Goal: Find specific page/section: Find specific page/section

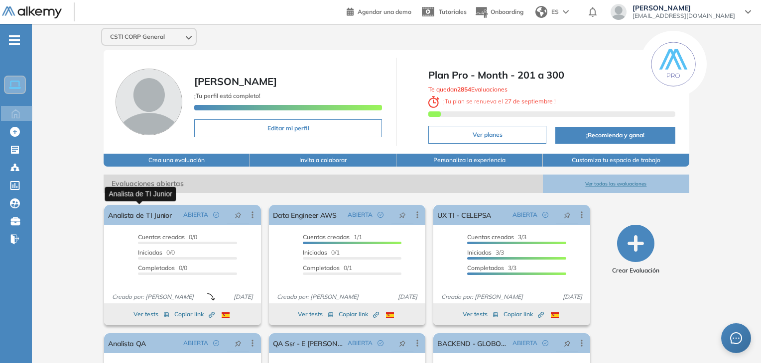
click at [157, 218] on link "Analista de TI Junior" at bounding box center [139, 215] width 63 height 20
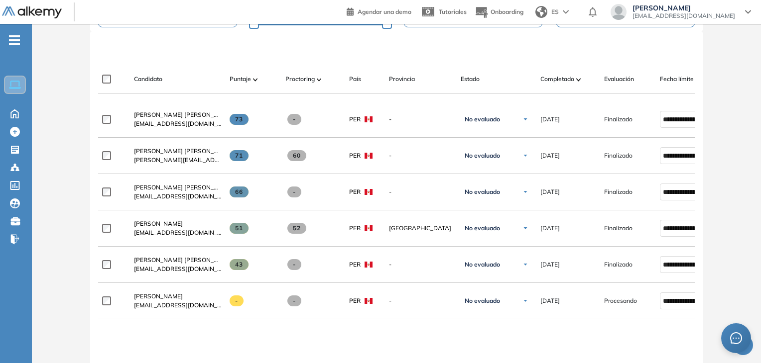
scroll to position [399, 0]
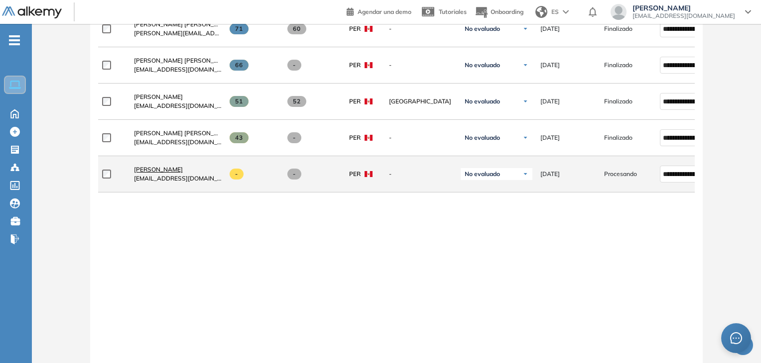
click at [183, 173] on span "[PERSON_NAME]" at bounding box center [158, 169] width 49 height 7
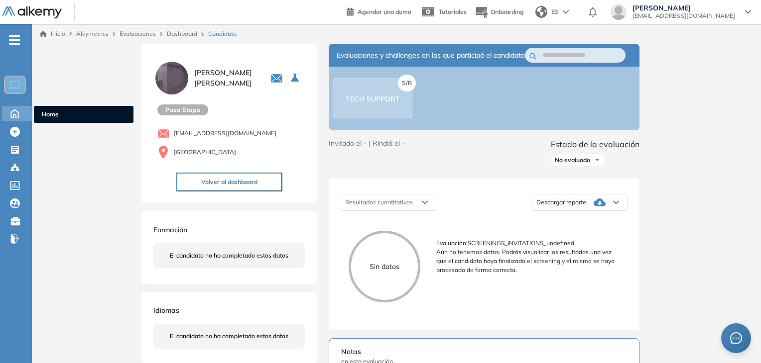
click at [17, 117] on icon at bounding box center [14, 114] width 7 height 8
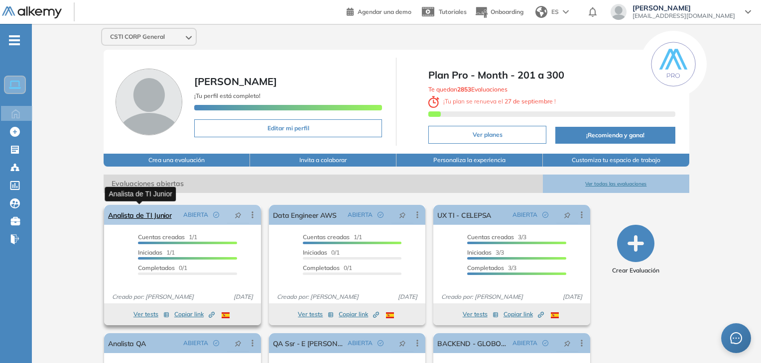
click at [157, 215] on link "Analista de TI Junior" at bounding box center [139, 215] width 63 height 20
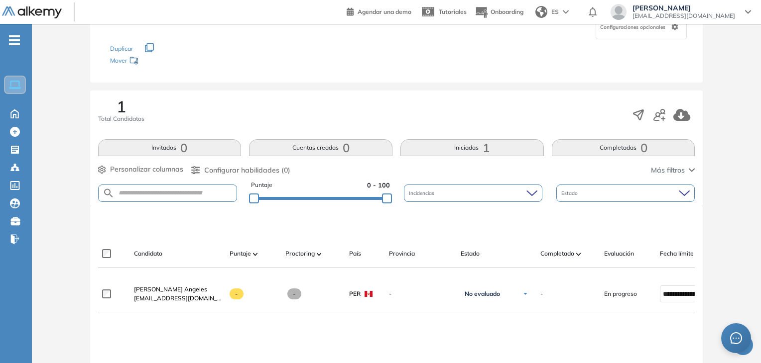
scroll to position [199, 0]
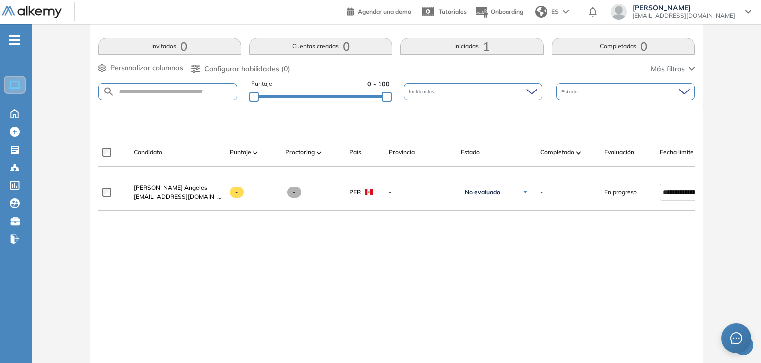
click at [246, 116] on div at bounding box center [398, 122] width 597 height 30
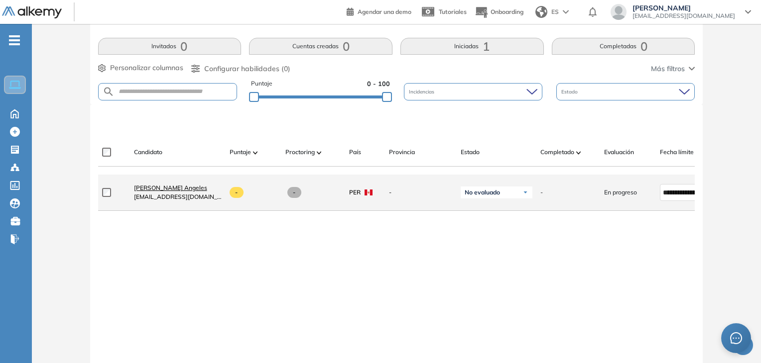
click at [179, 192] on span "[PERSON_NAME] Angeles" at bounding box center [170, 187] width 73 height 7
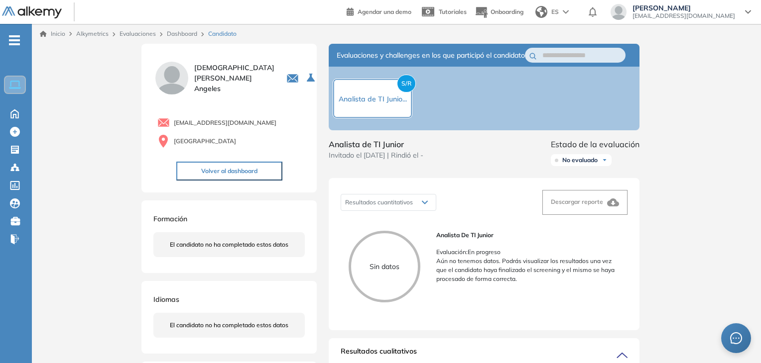
click at [13, 120] on ul "Home Home Crear Evaluación Crear Evaluación Evaluaciones Evaluaciones Candidato…" at bounding box center [16, 144] width 32 height 208
click at [12, 114] on icon at bounding box center [14, 113] width 17 height 12
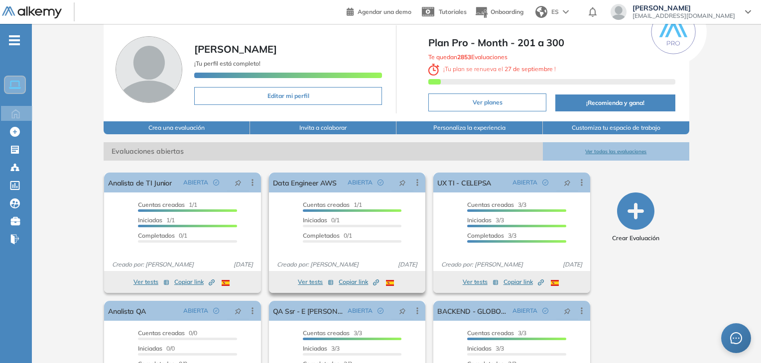
scroll to position [50, 0]
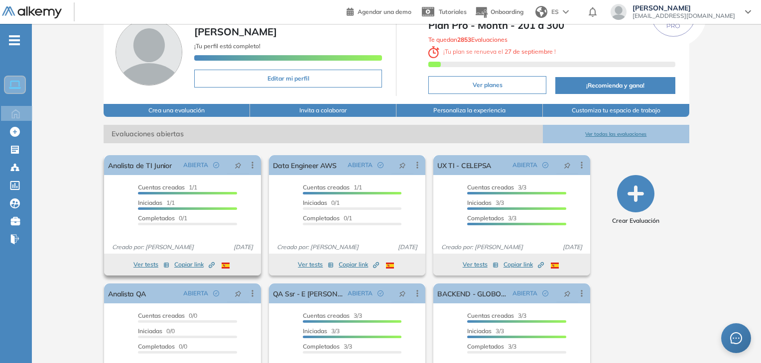
click at [189, 262] on span "Copiar link Created by potrace 1.16, written by [PERSON_NAME] [DATE]-[DATE]" at bounding box center [194, 264] width 40 height 9
click at [142, 158] on link "Analista de TI Junior" at bounding box center [139, 165] width 63 height 20
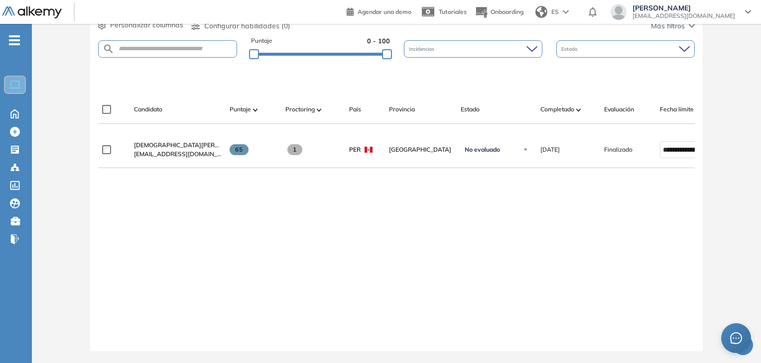
scroll to position [249, 0]
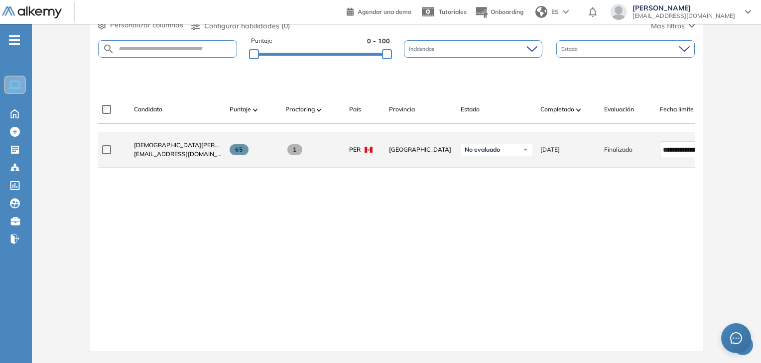
click at [197, 133] on div "[DEMOGRAPHIC_DATA][PERSON_NAME] Angeles [EMAIL_ADDRESS][DOMAIN_NAME]" at bounding box center [174, 150] width 96 height 34
drag, startPoint x: 205, startPoint y: 150, endPoint x: 205, endPoint y: 143, distance: 7.0
click at [205, 150] on span "[EMAIL_ADDRESS][DOMAIN_NAME]" at bounding box center [178, 154] width 88 height 9
click at [205, 143] on span "[DEMOGRAPHIC_DATA][PERSON_NAME] Angeles" at bounding box center [204, 144] width 140 height 7
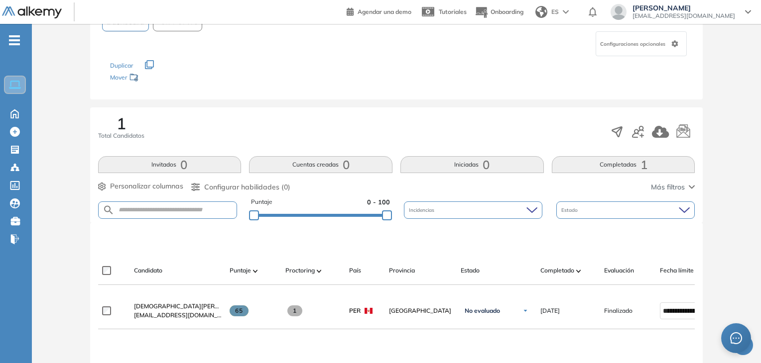
scroll to position [149, 0]
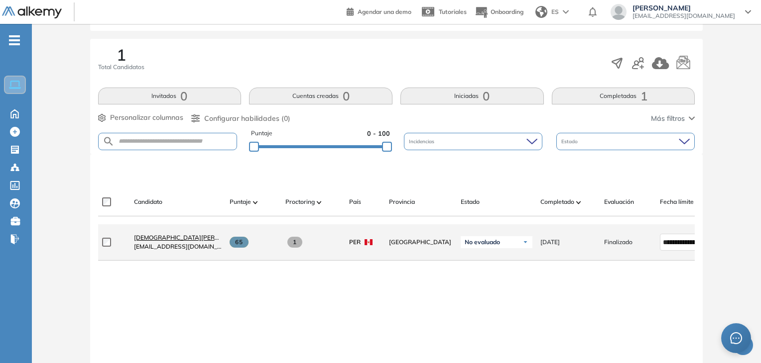
click at [199, 239] on span "[DEMOGRAPHIC_DATA][PERSON_NAME] Angeles" at bounding box center [204, 237] width 140 height 7
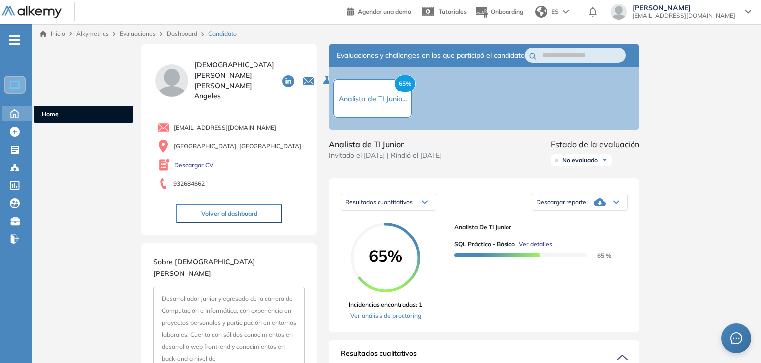
click at [10, 109] on icon at bounding box center [14, 113] width 17 height 12
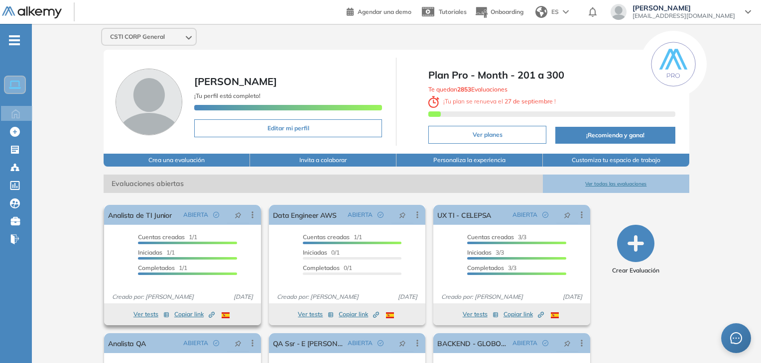
click at [182, 315] on span "Copiar link Created by potrace 1.16, written by [PERSON_NAME] [DATE]-[DATE]" at bounding box center [194, 314] width 40 height 9
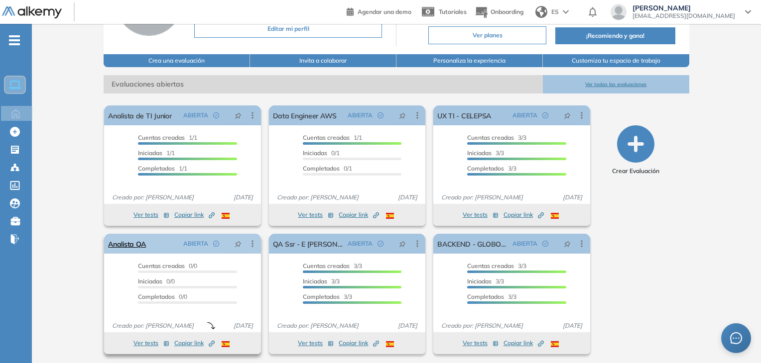
scroll to position [102, 0]
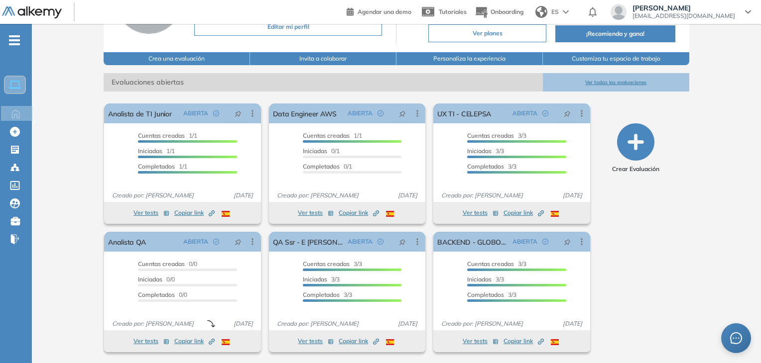
click at [622, 76] on button "Ver todas las evaluaciones" at bounding box center [616, 82] width 146 height 18
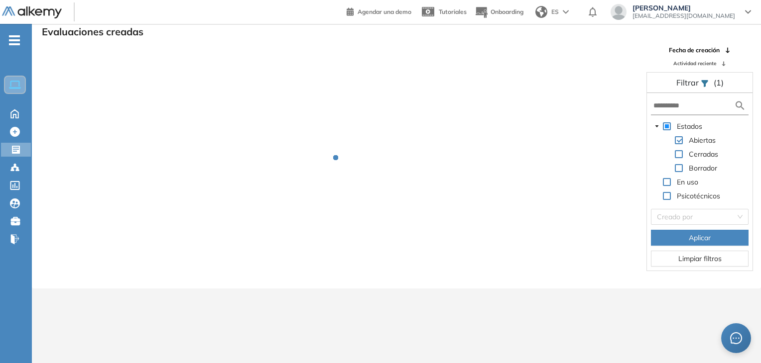
scroll to position [24, 0]
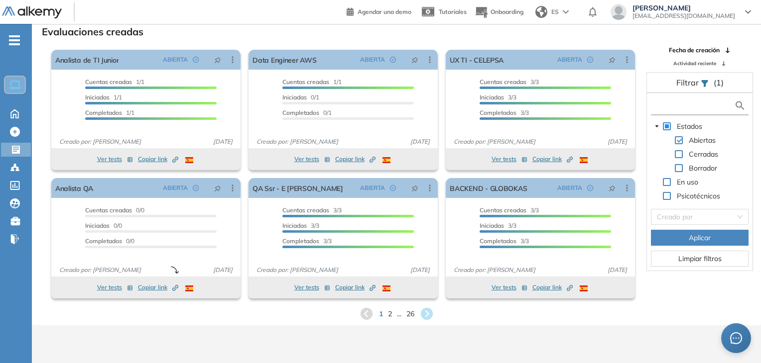
click at [705, 101] on input "text" at bounding box center [693, 106] width 81 height 10
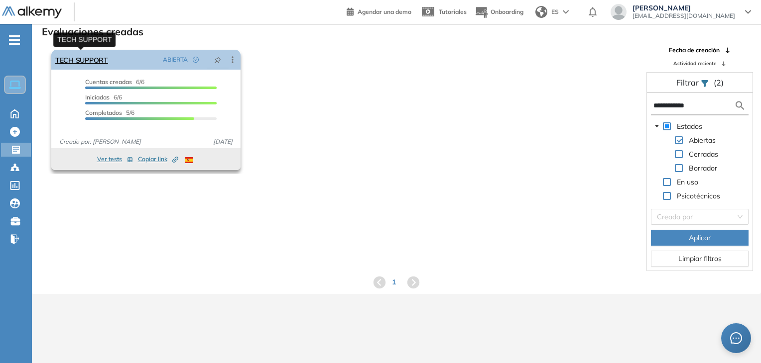
type input "**********"
click at [106, 55] on link "TECH SUPPORT" at bounding box center [81, 60] width 53 height 20
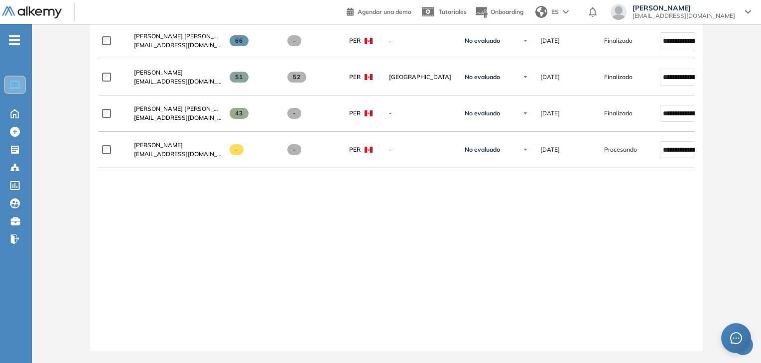
scroll to position [331, 0]
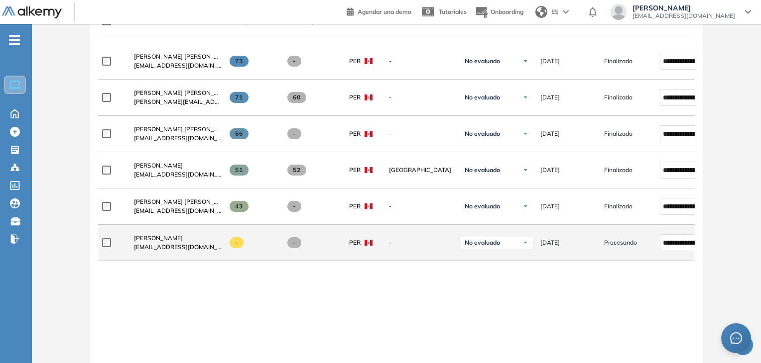
click at [177, 235] on div "[PERSON_NAME] [EMAIL_ADDRESS][DOMAIN_NAME]" at bounding box center [174, 243] width 96 height 34
click at [178, 241] on span "[PERSON_NAME]" at bounding box center [158, 238] width 49 height 7
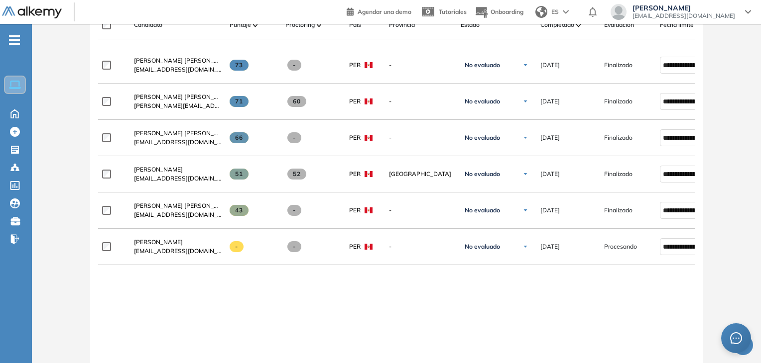
scroll to position [398, 0]
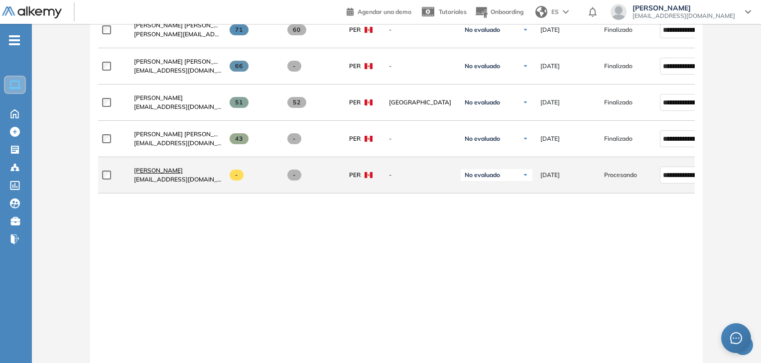
click at [183, 172] on span "[PERSON_NAME]" at bounding box center [158, 170] width 49 height 7
